Goal: Information Seeking & Learning: Find specific fact

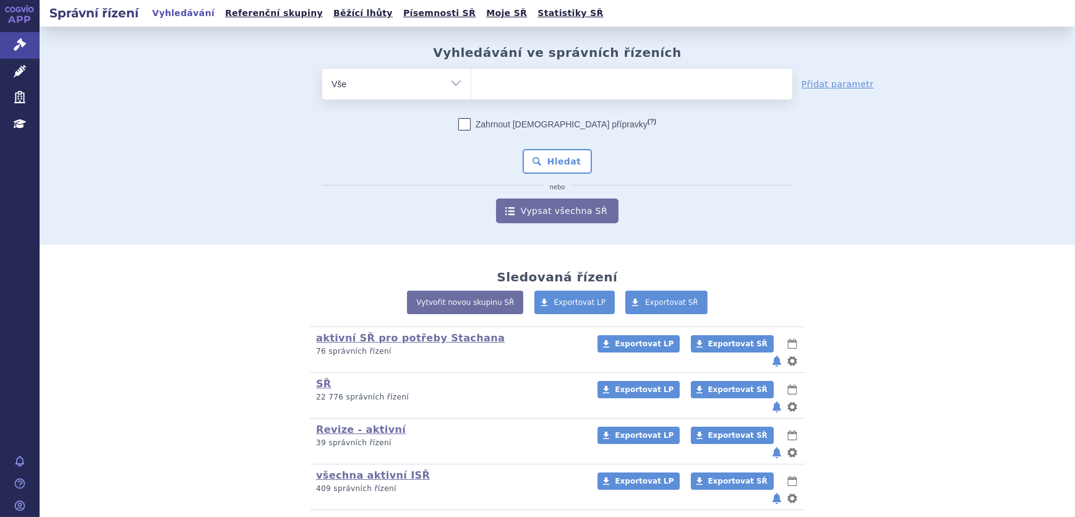
drag, startPoint x: 604, startPoint y: 79, endPoint x: 598, endPoint y: 83, distance: 7.6
click at [601, 80] on ul at bounding box center [631, 82] width 321 height 26
click at [471, 80] on select at bounding box center [471, 83] width 1 height 31
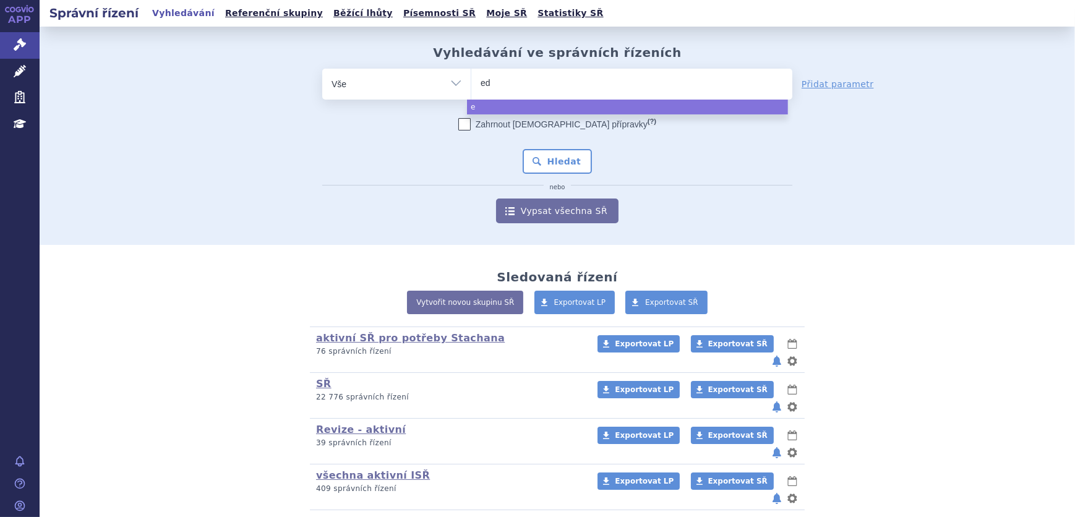
type input "edo"
type input "edon"
select select "edon"
click at [533, 165] on button "Hledat" at bounding box center [558, 161] width 70 height 25
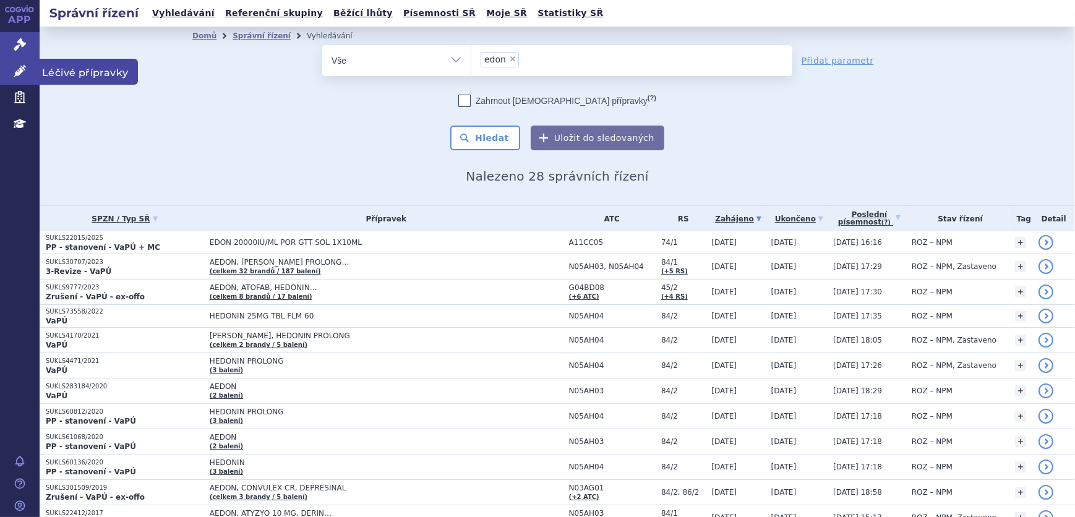
click at [10, 68] on link "Léčivé přípravky" at bounding box center [20, 72] width 40 height 26
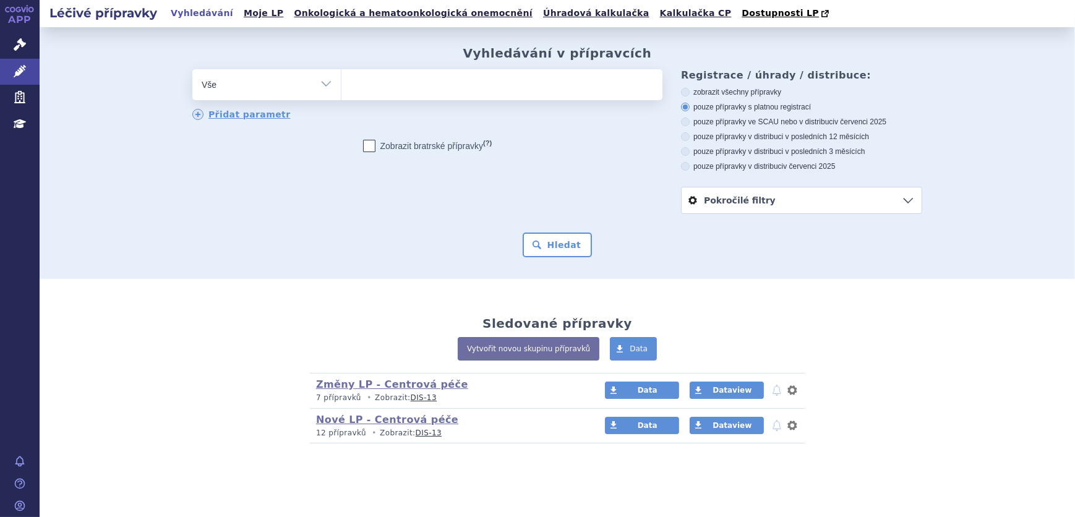
click at [427, 80] on ul at bounding box center [501, 82] width 321 height 26
click at [341, 80] on select at bounding box center [341, 84] width 1 height 31
type input "ed"
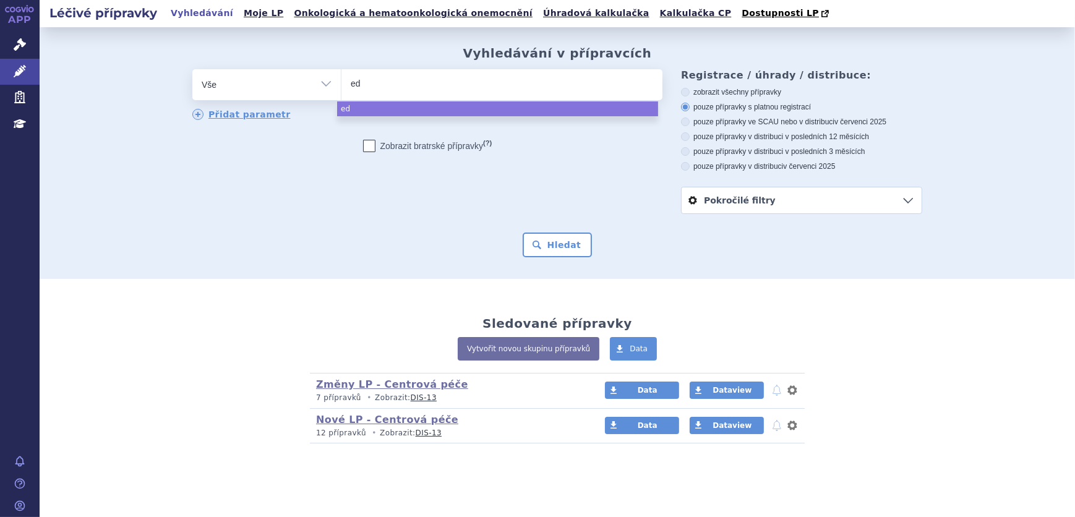
type input "edo"
type input "edon"
select select "edon"
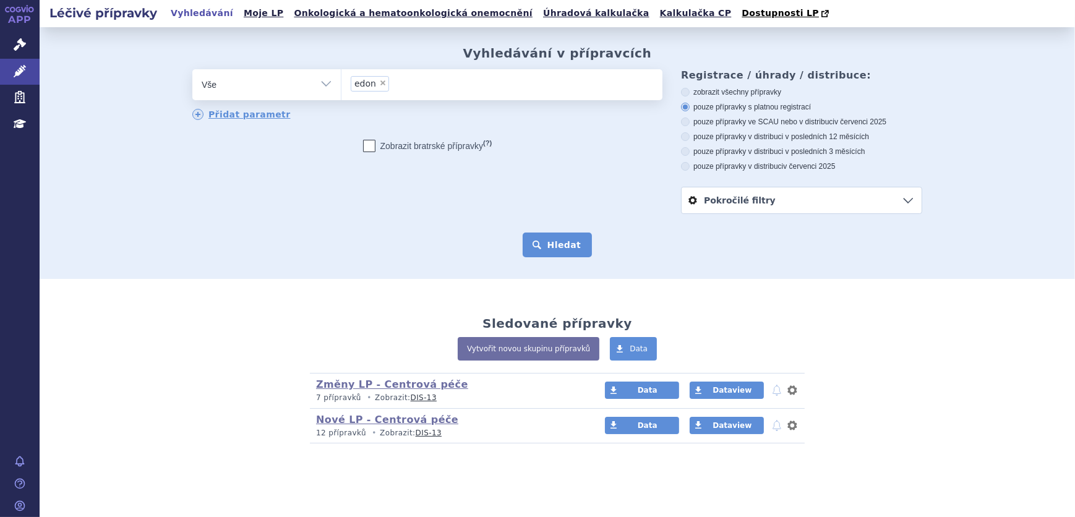
click at [564, 244] on button "Hledat" at bounding box center [558, 245] width 70 height 25
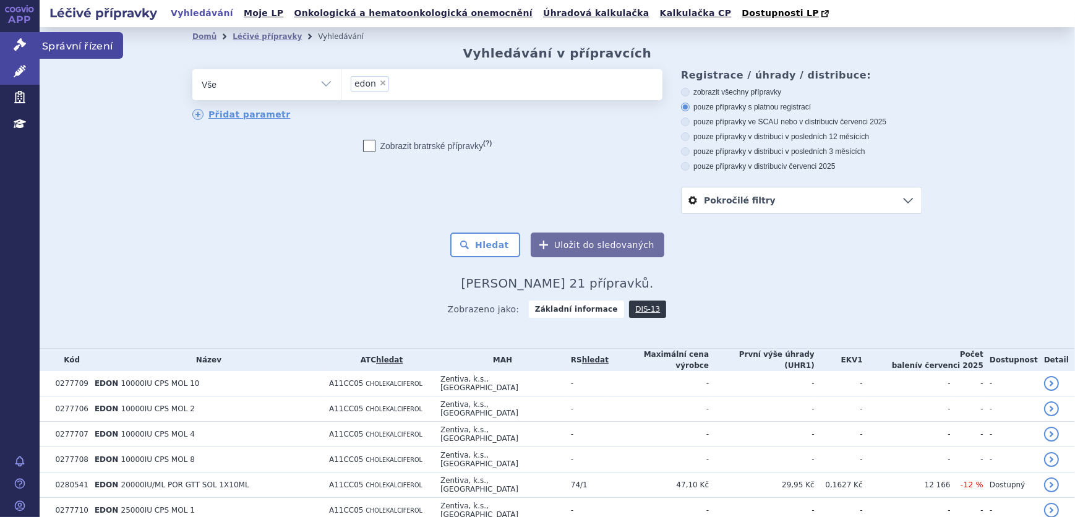
click at [1, 44] on link "Správní řízení" at bounding box center [20, 45] width 40 height 26
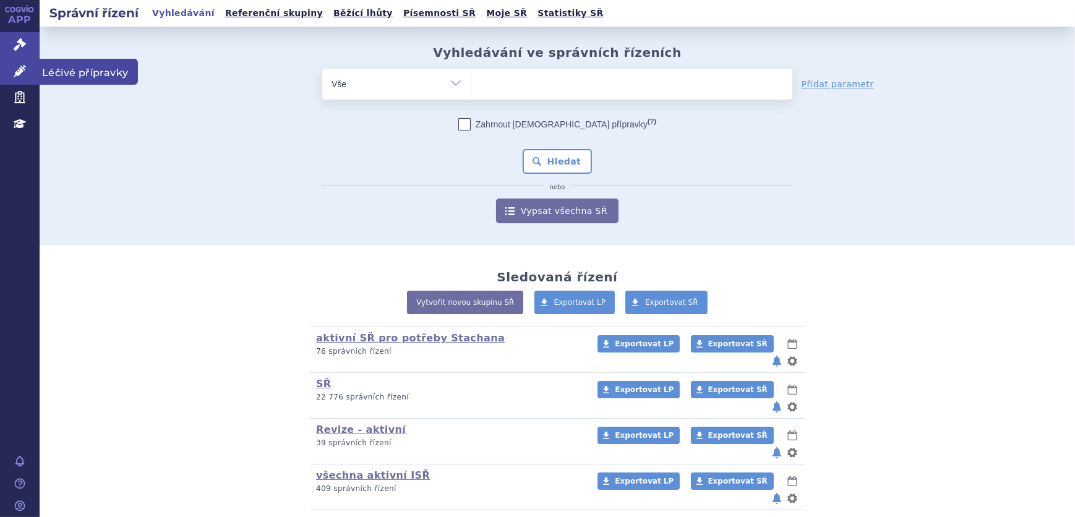
click at [12, 79] on link "Léčivé přípravky" at bounding box center [20, 72] width 40 height 26
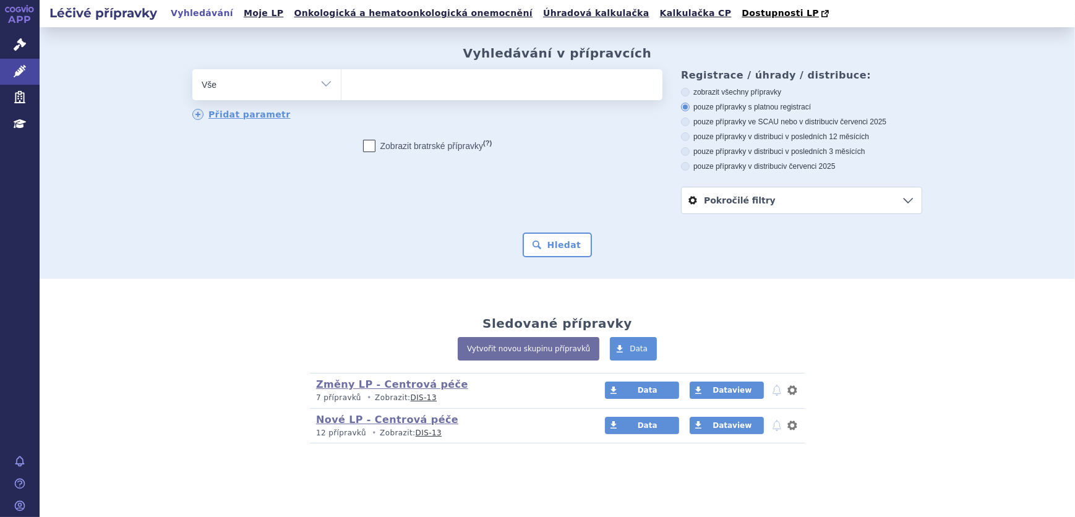
click at [437, 72] on ul at bounding box center [501, 82] width 321 height 26
click at [341, 72] on select at bounding box center [341, 84] width 1 height 31
type input "en"
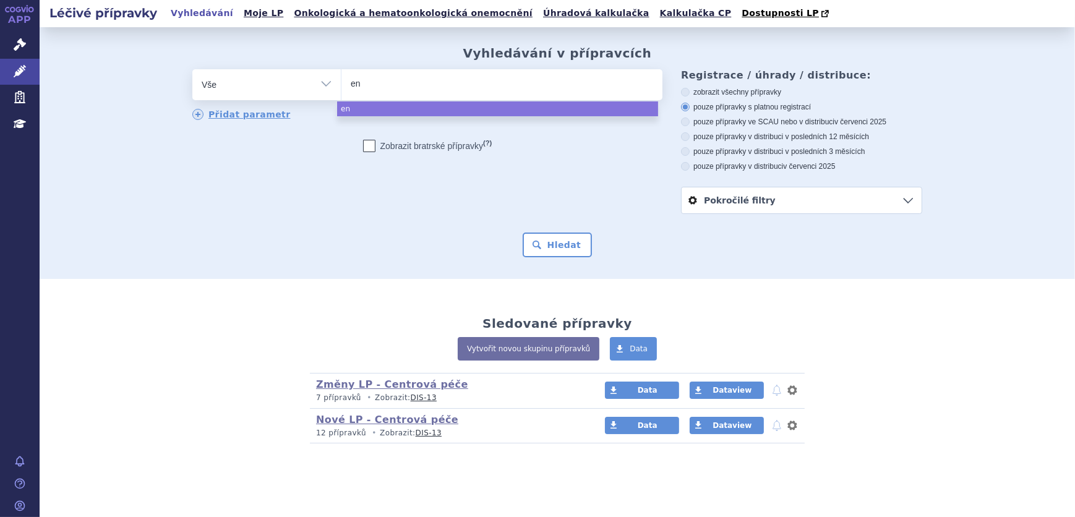
type input "enh"
type input "enhe"
type input "enher"
type input "enheru"
type input "enhert"
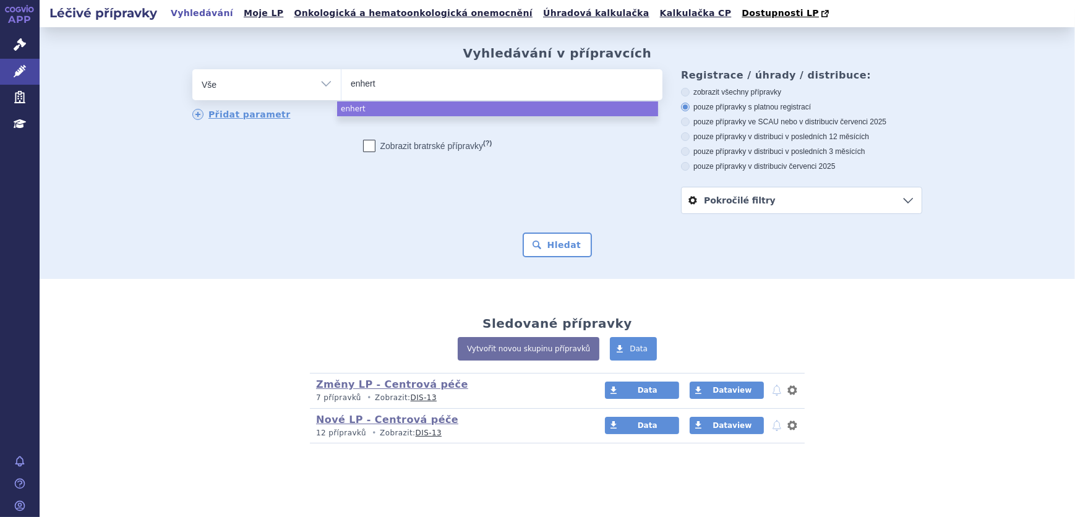
type input "enhertu"
select select "enhertu"
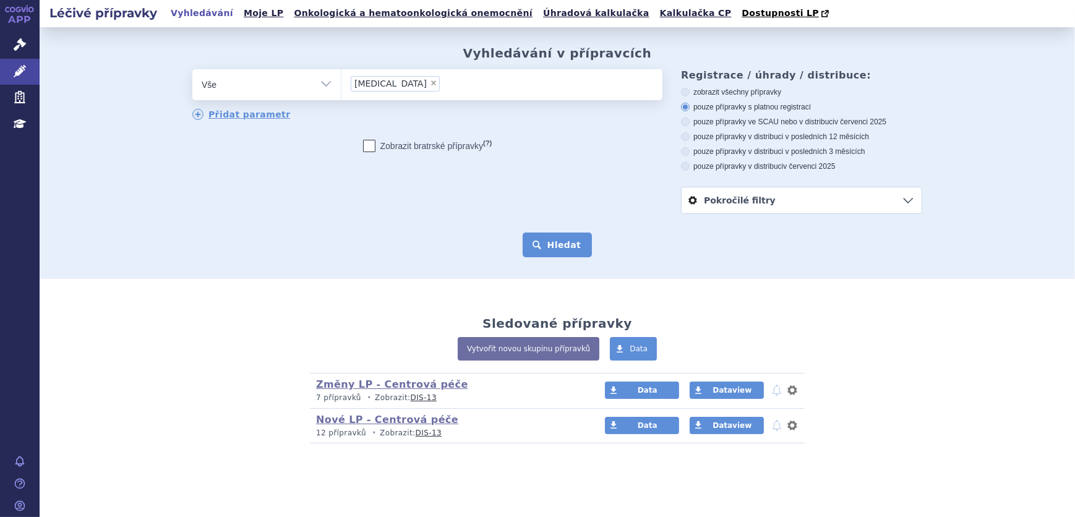
click at [572, 247] on button "Hledat" at bounding box center [558, 245] width 70 height 25
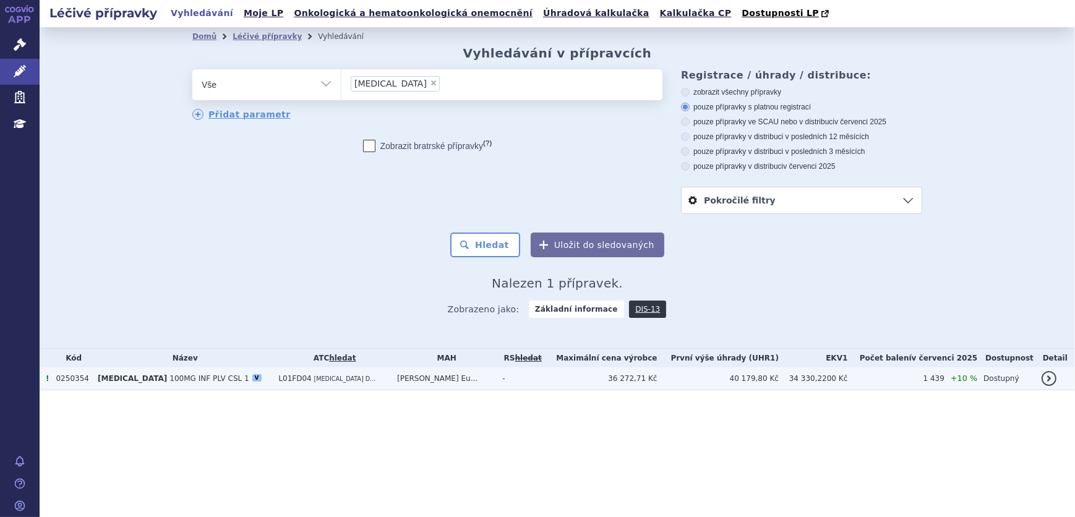
click at [462, 383] on td "Daiichi Sankyo Eu..." at bounding box center [443, 378] width 105 height 23
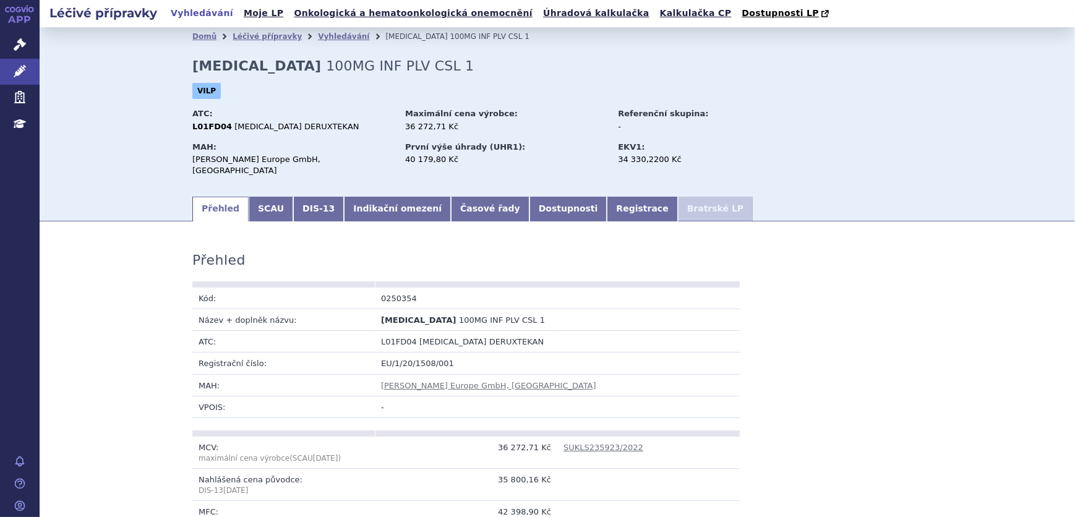
scroll to position [56, 0]
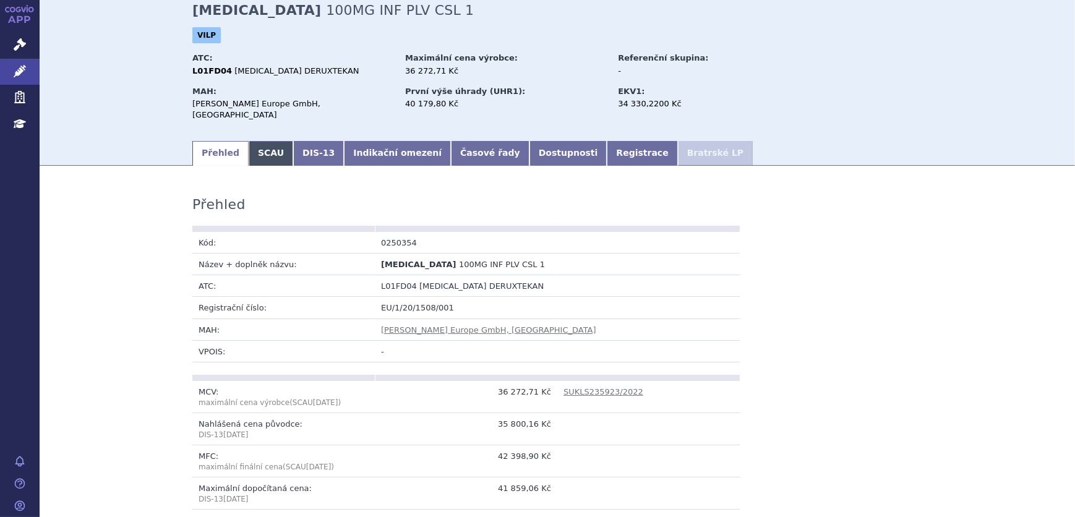
click at [254, 141] on link "SCAU" at bounding box center [271, 153] width 45 height 25
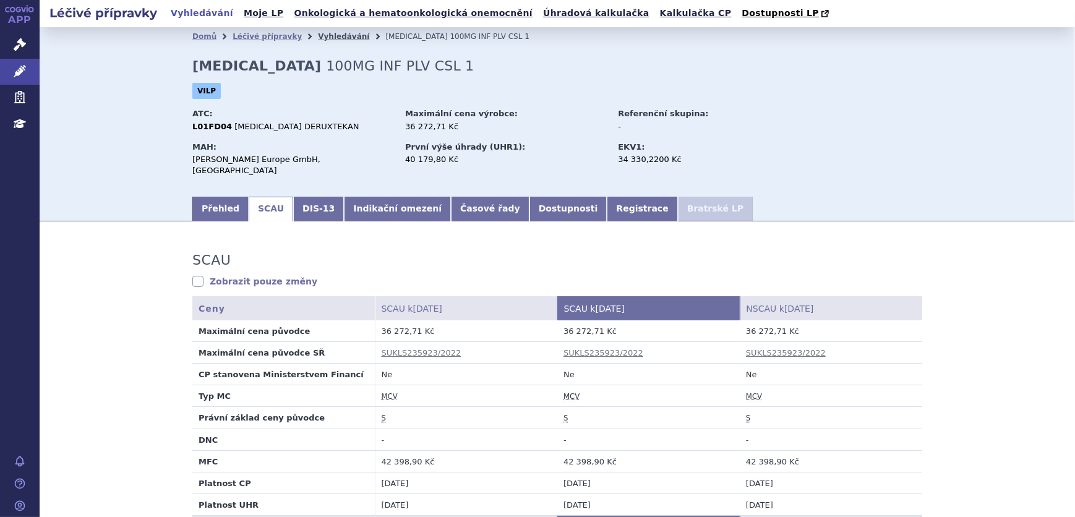
click at [318, 39] on link "Vyhledávání" at bounding box center [343, 36] width 51 height 9
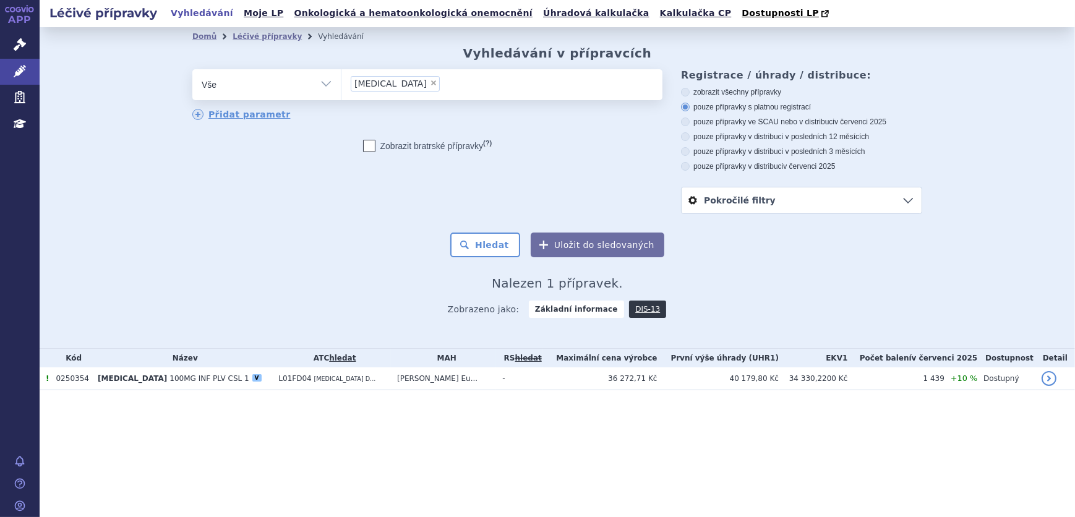
click at [392, 87] on li "× enhertu" at bounding box center [395, 83] width 89 height 15
click at [341, 87] on select "enhertu" at bounding box center [341, 84] width 1 height 31
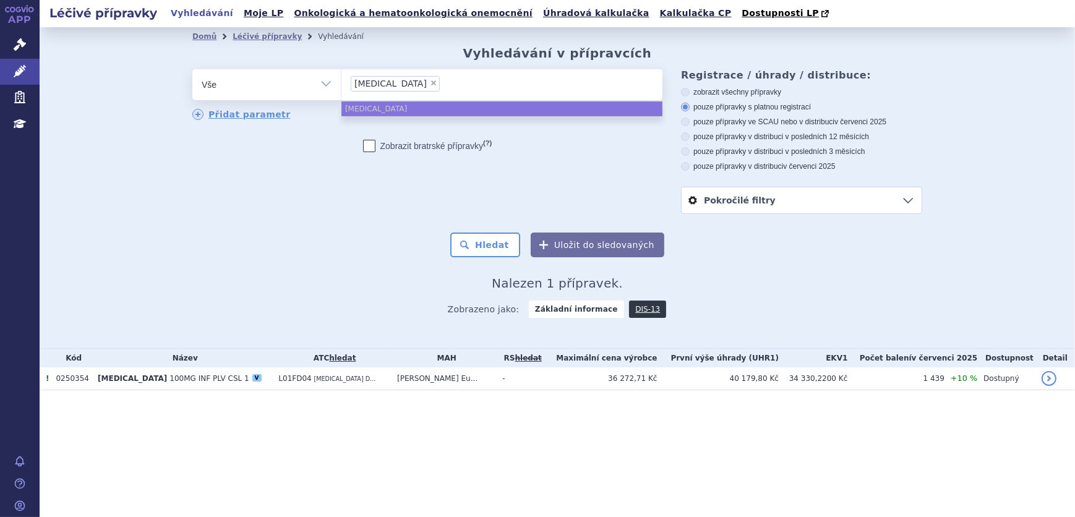
click at [430, 87] on span "×" at bounding box center [433, 82] width 7 height 7
click at [341, 87] on select "enhertu" at bounding box center [341, 84] width 1 height 31
select select
type input "sar"
type input "sarc"
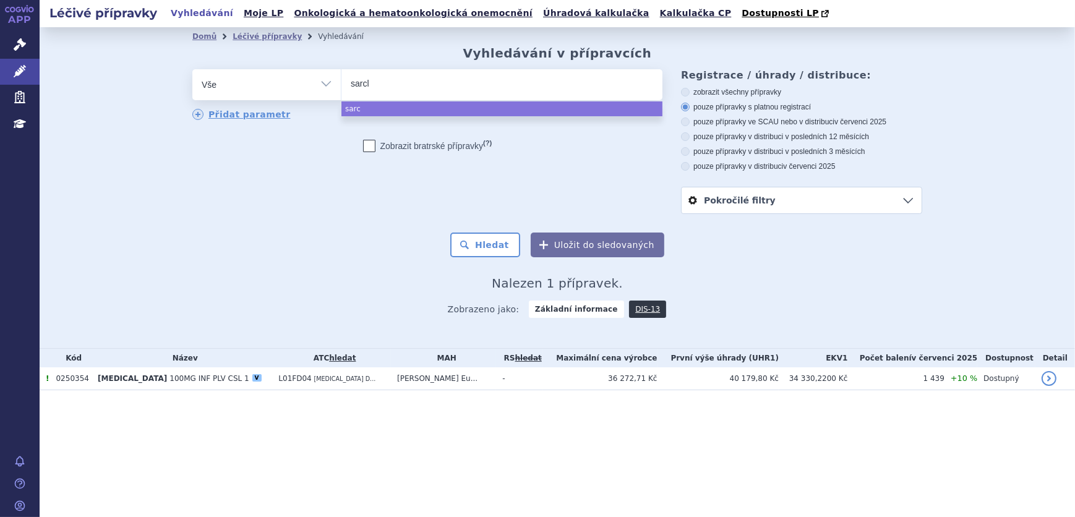
type input "sarcli"
type input "sarclis"
type input "[MEDICAL_DATA]"
select select "[MEDICAL_DATA]"
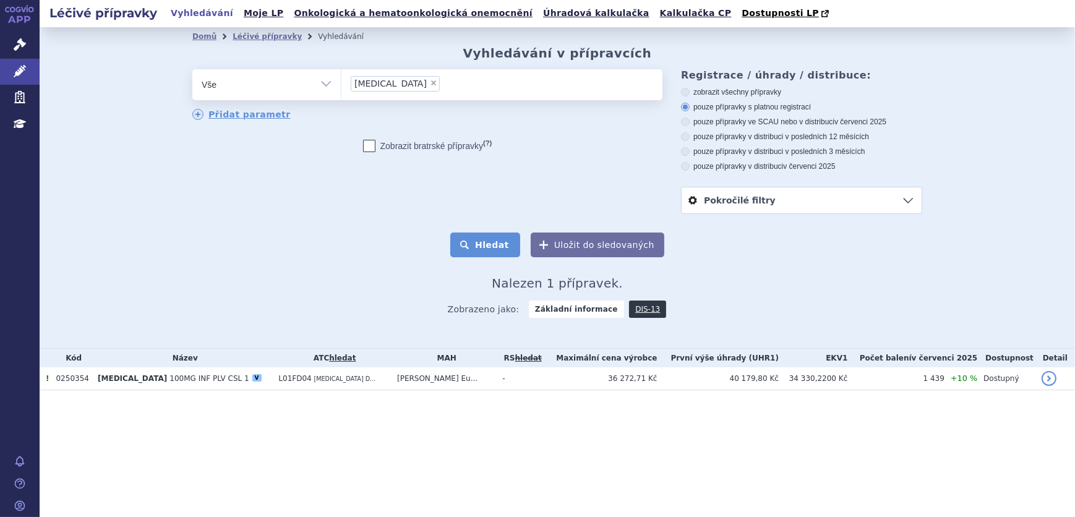
click at [489, 241] on button "Hledat" at bounding box center [485, 245] width 70 height 25
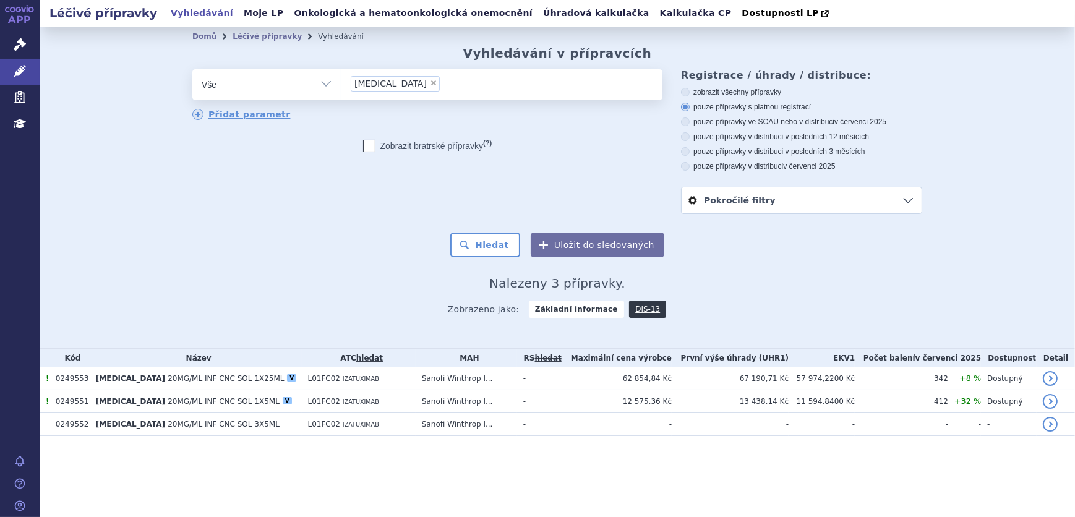
click at [430, 83] on span "×" at bounding box center [433, 82] width 7 height 7
click at [341, 83] on select "[MEDICAL_DATA]" at bounding box center [341, 84] width 1 height 31
select select
type input "re"
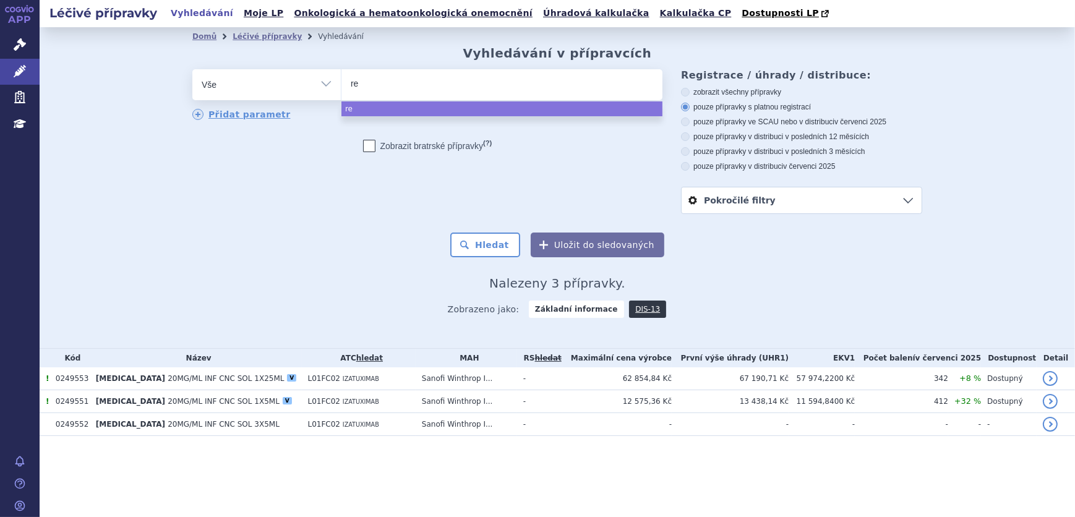
type input "ret"
type input "retse"
type input "retsev"
type input "retsevmo"
select select "retsevmo"
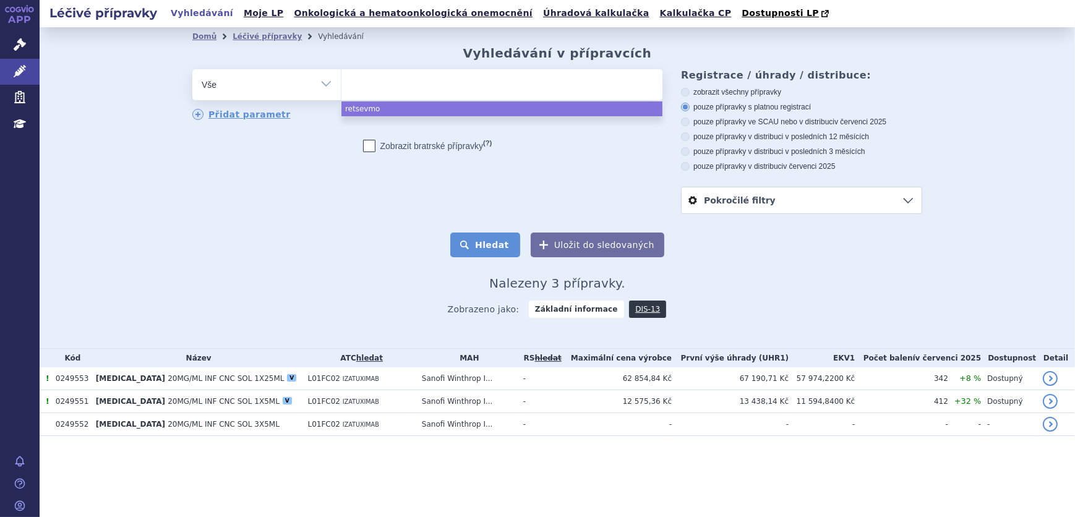
click at [495, 248] on button "Hledat" at bounding box center [485, 245] width 70 height 25
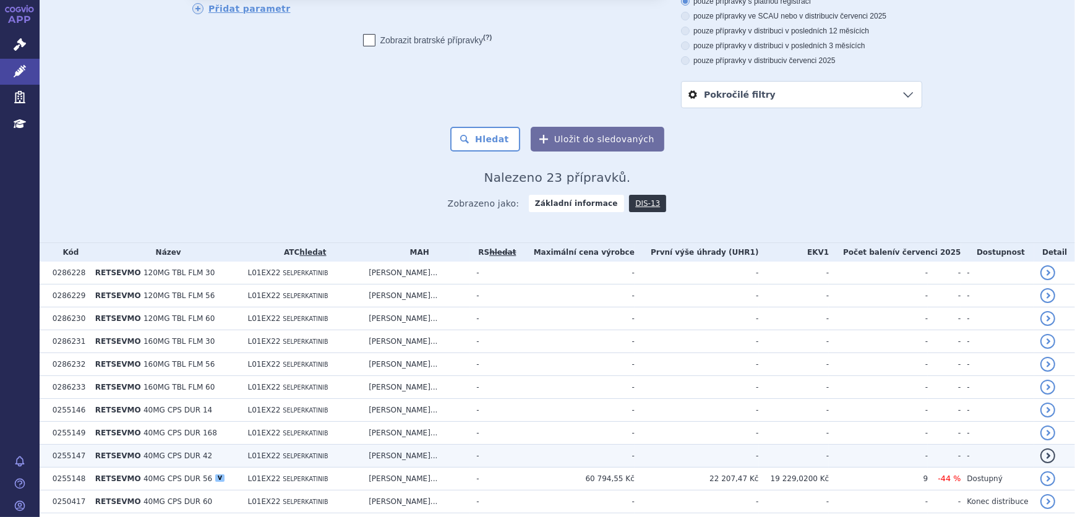
scroll to position [225, 0]
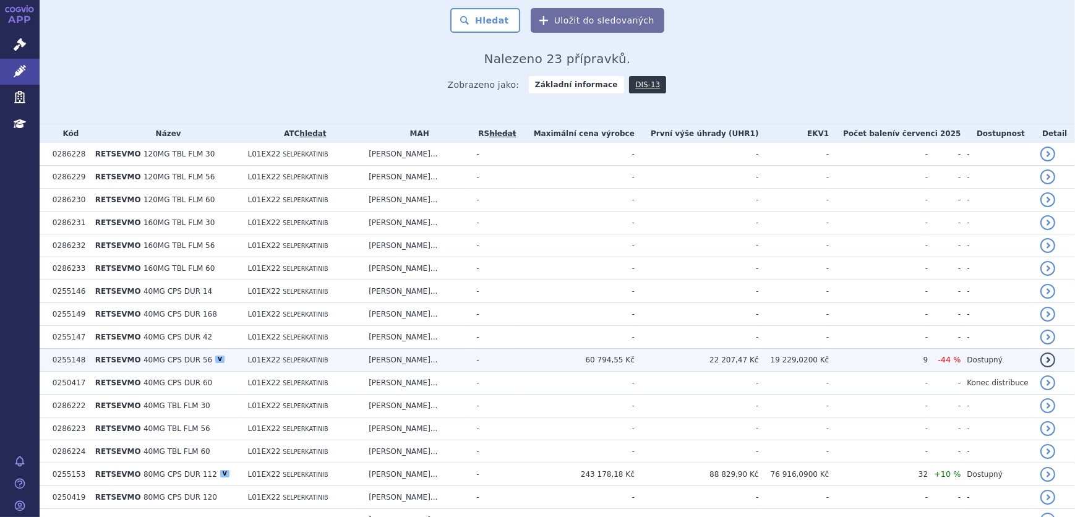
click at [343, 358] on td "L01EX22 SELPERKATINIB" at bounding box center [301, 360] width 121 height 23
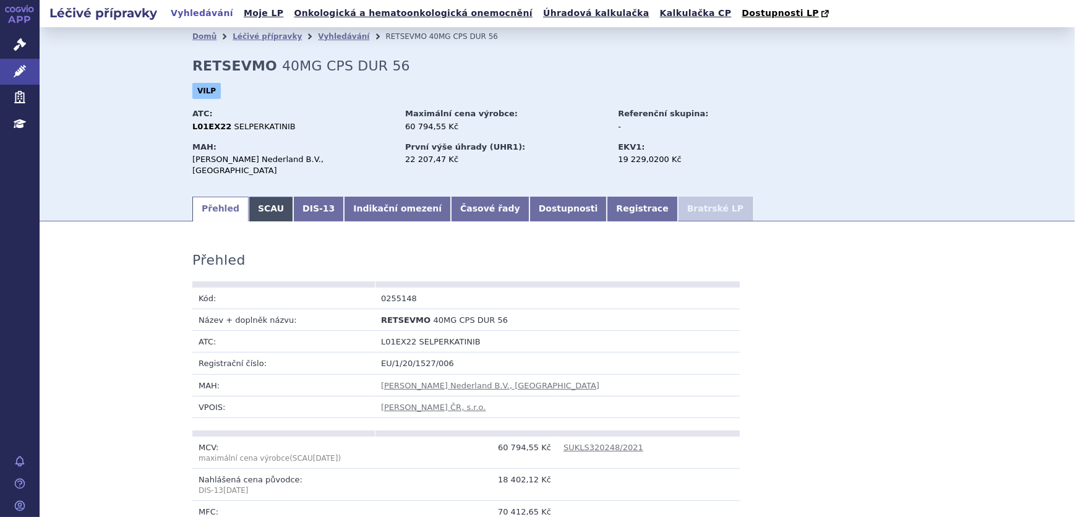
click link "SCAU"
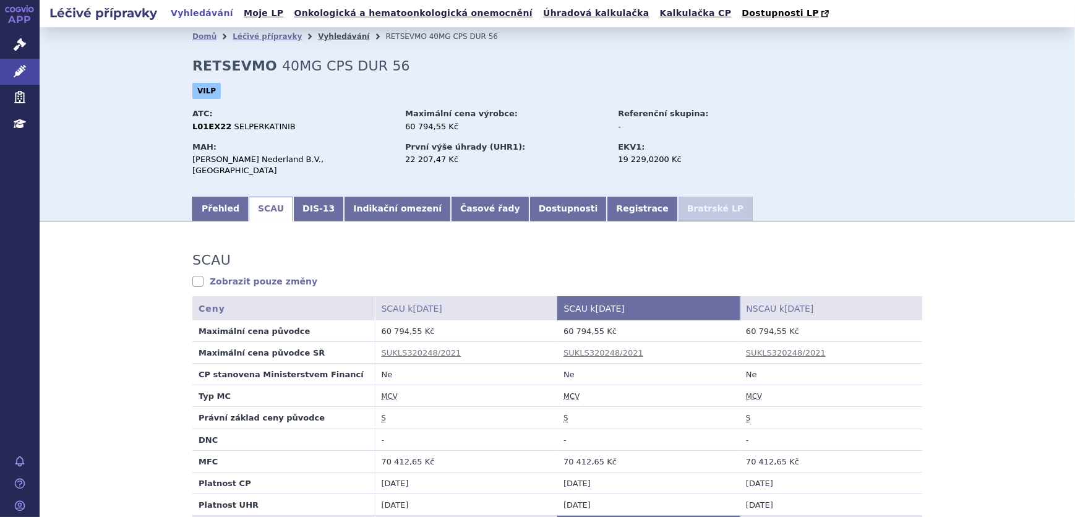
click link "Vyhledávání"
